Goal: Go to known website: Access a specific website the user already knows

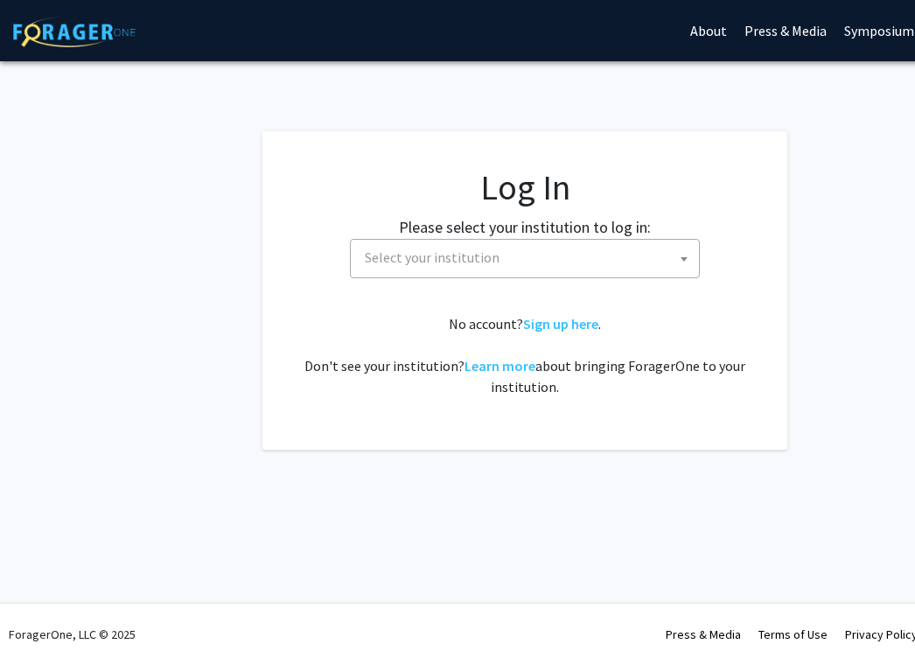
select select
click at [597, 254] on span "Select your institution" at bounding box center [528, 258] width 341 height 36
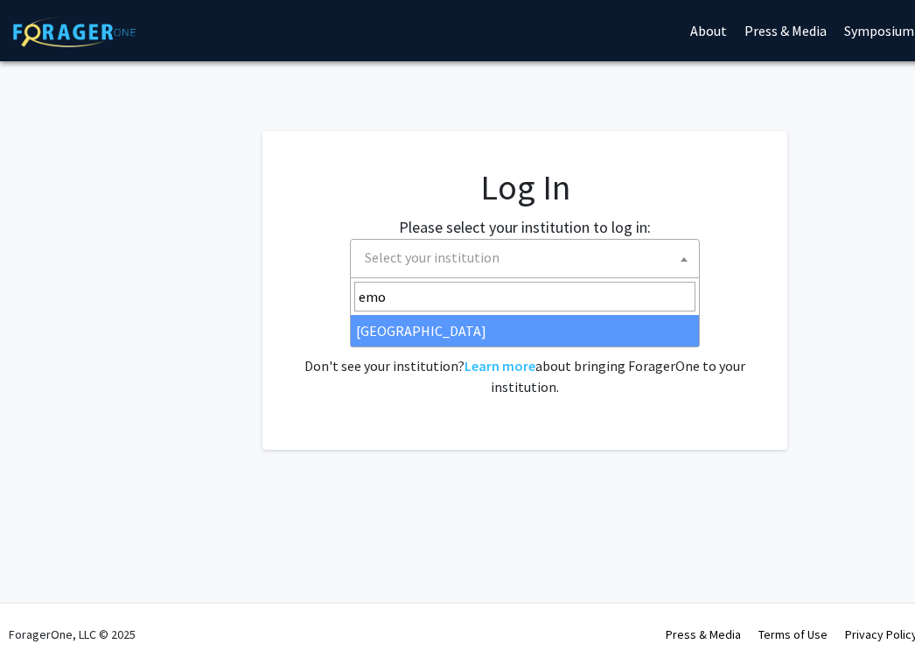
type input "emo"
select select "12"
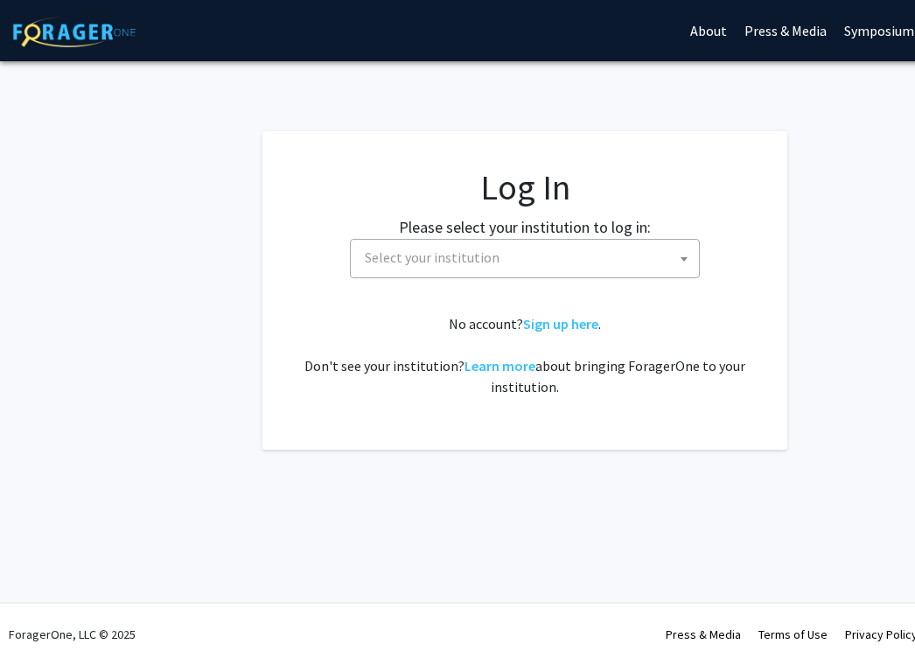
select select
click at [551, 251] on span "Select your institution" at bounding box center [528, 258] width 341 height 36
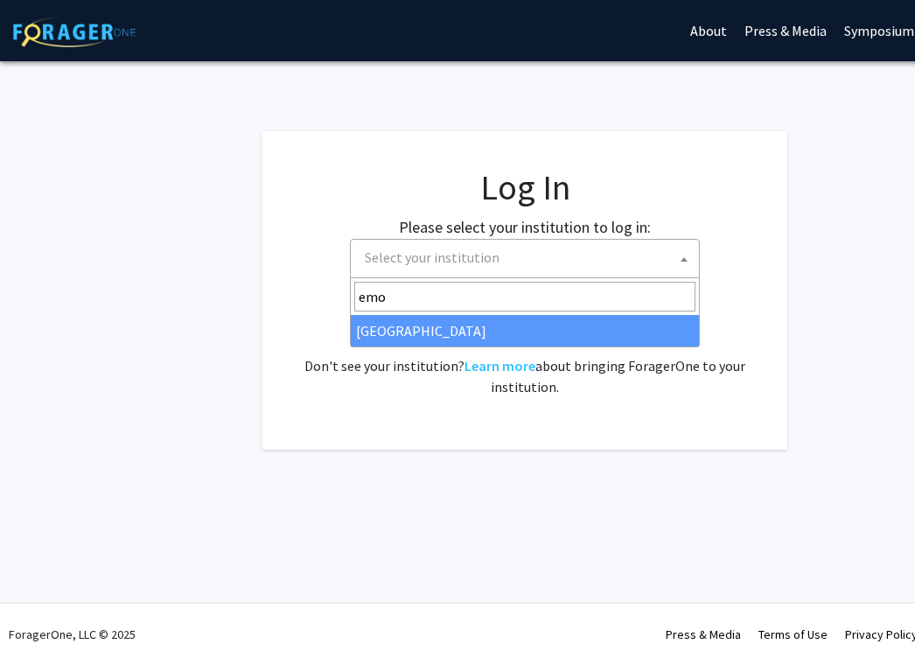
type input "emo"
select select "12"
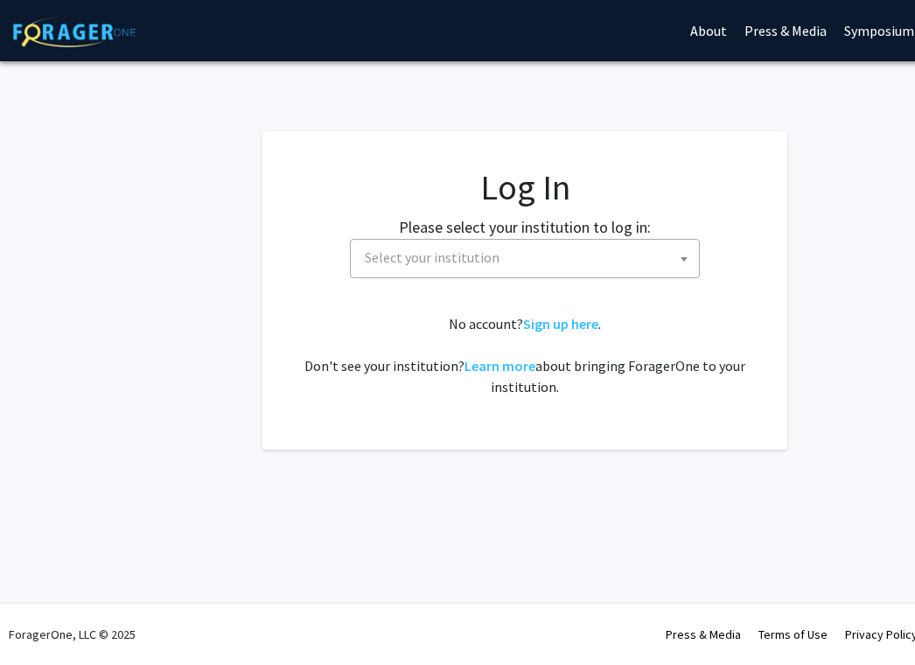
select select
